Goal: Navigation & Orientation: Find specific page/section

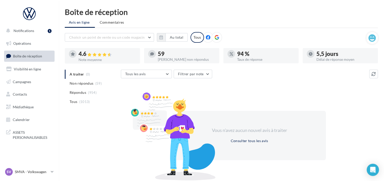
click at [21, 55] on span "Boîte de réception" at bounding box center [27, 56] width 29 height 4
click at [36, 170] on p "SMVA - Volkswagen" at bounding box center [32, 172] width 34 height 5
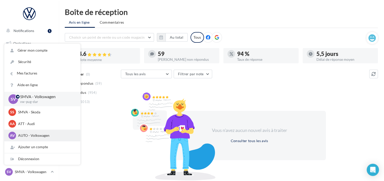
click at [25, 135] on p "AUTO - Volkswagen" at bounding box center [46, 135] width 56 height 5
